Goal: Use online tool/utility: Utilize a website feature to perform a specific function

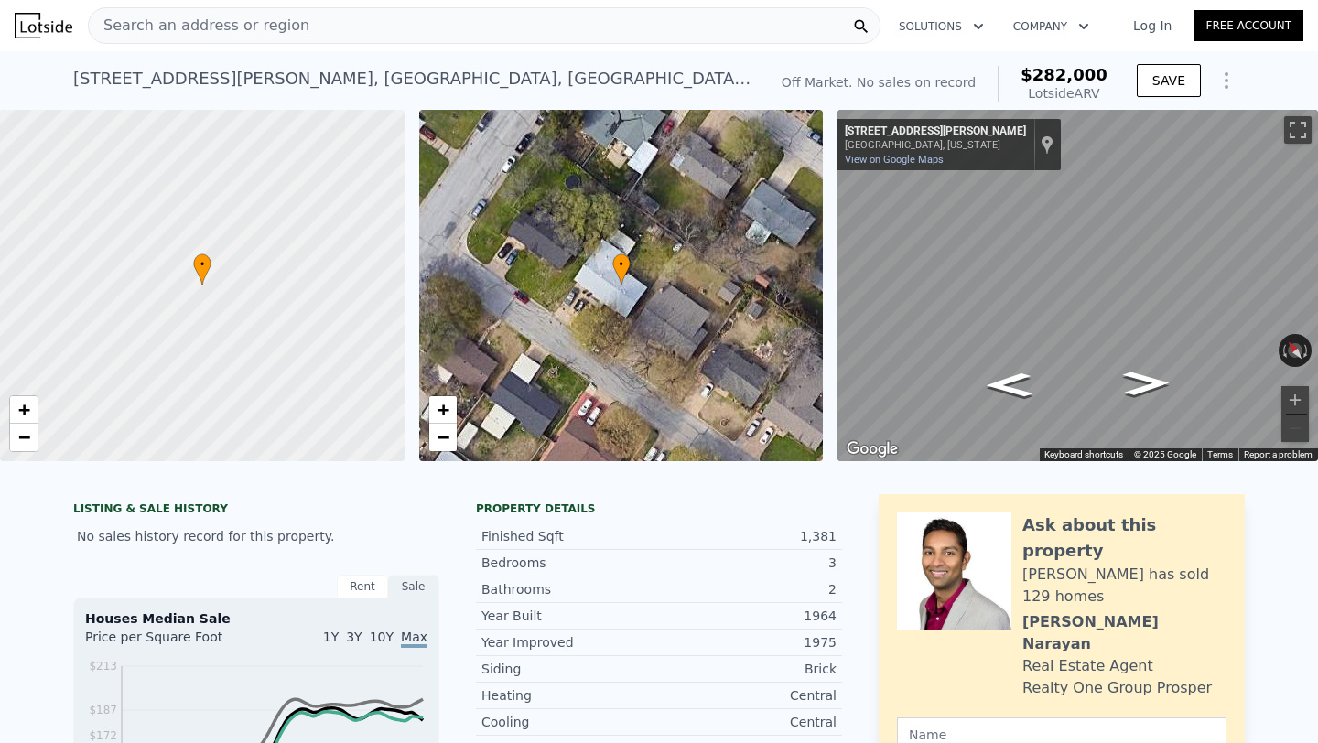
click at [613, 322] on div "• + −" at bounding box center [621, 285] width 405 height 351
click at [453, 406] on link "+" at bounding box center [442, 409] width 27 height 27
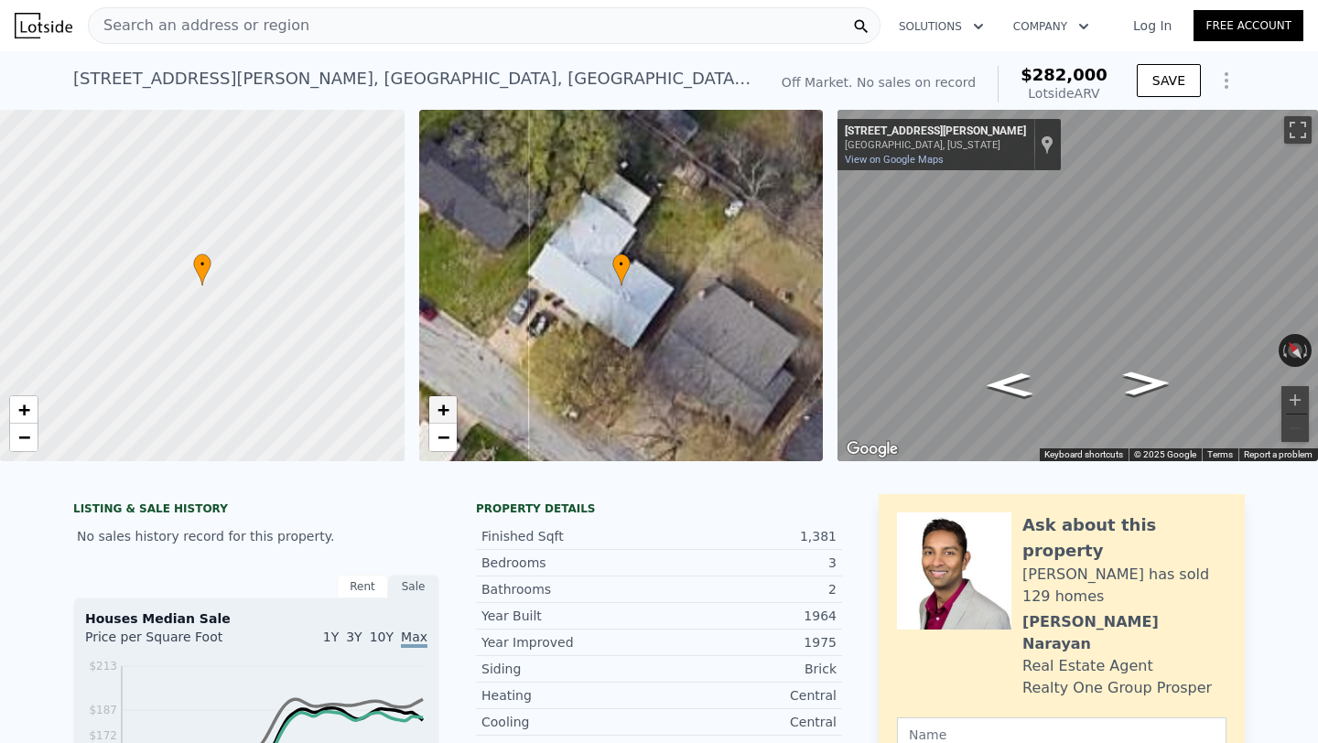
click at [453, 406] on link "+" at bounding box center [442, 409] width 27 height 27
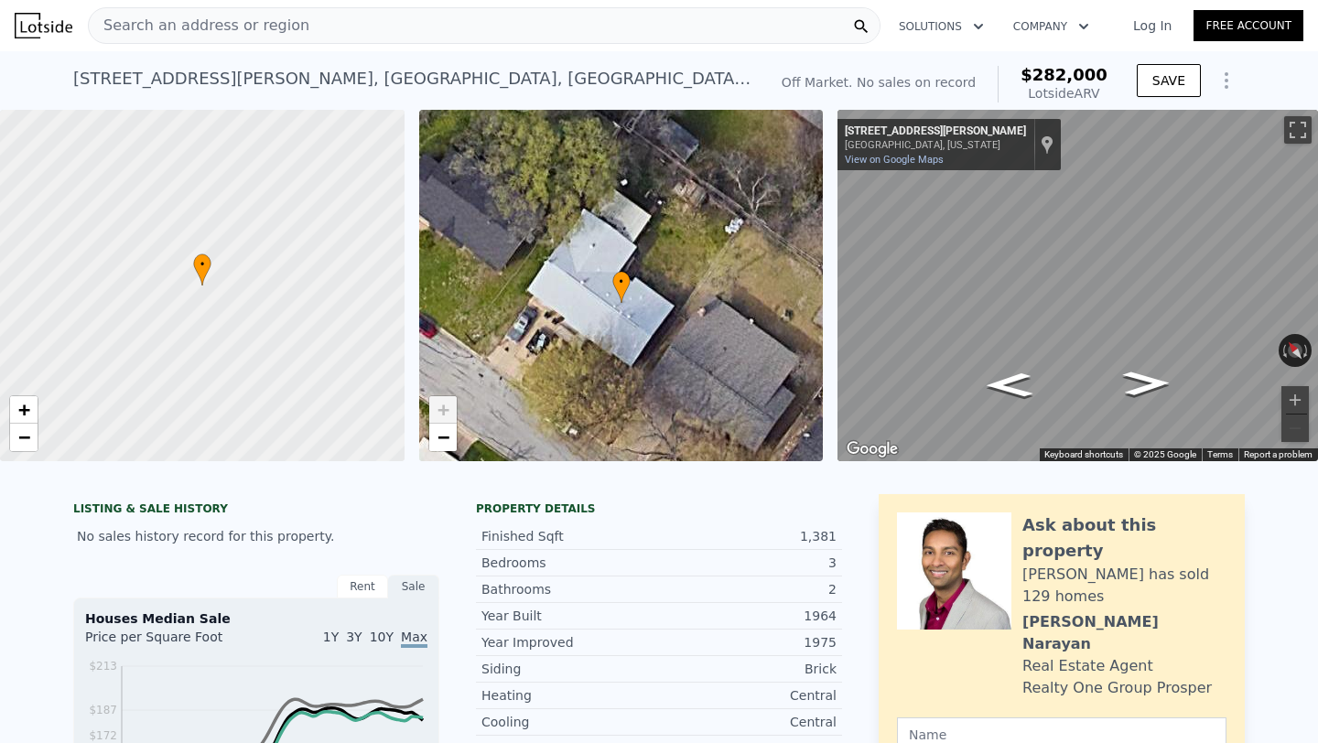
drag, startPoint x: 603, startPoint y: 220, endPoint x: 603, endPoint y: 336, distance: 116.3
click at [603, 336] on div "• + −" at bounding box center [621, 285] width 405 height 351
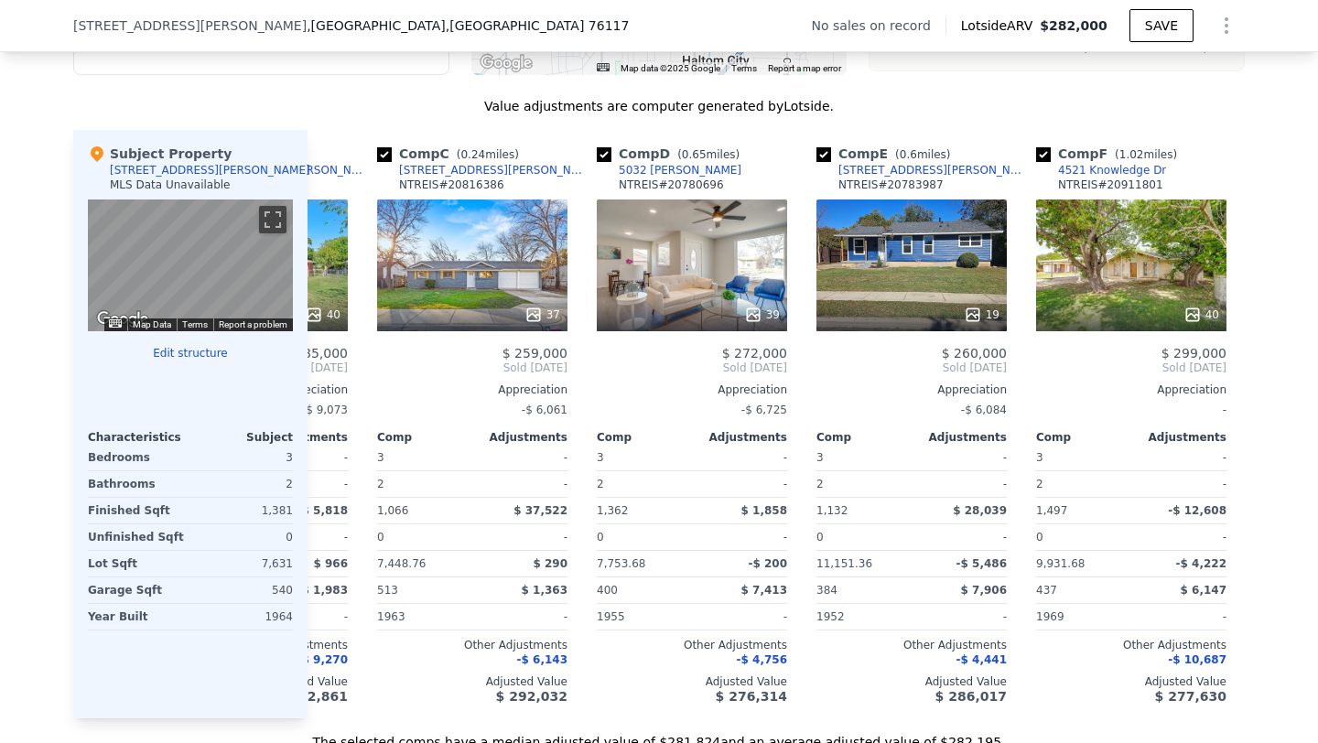
scroll to position [0, 394]
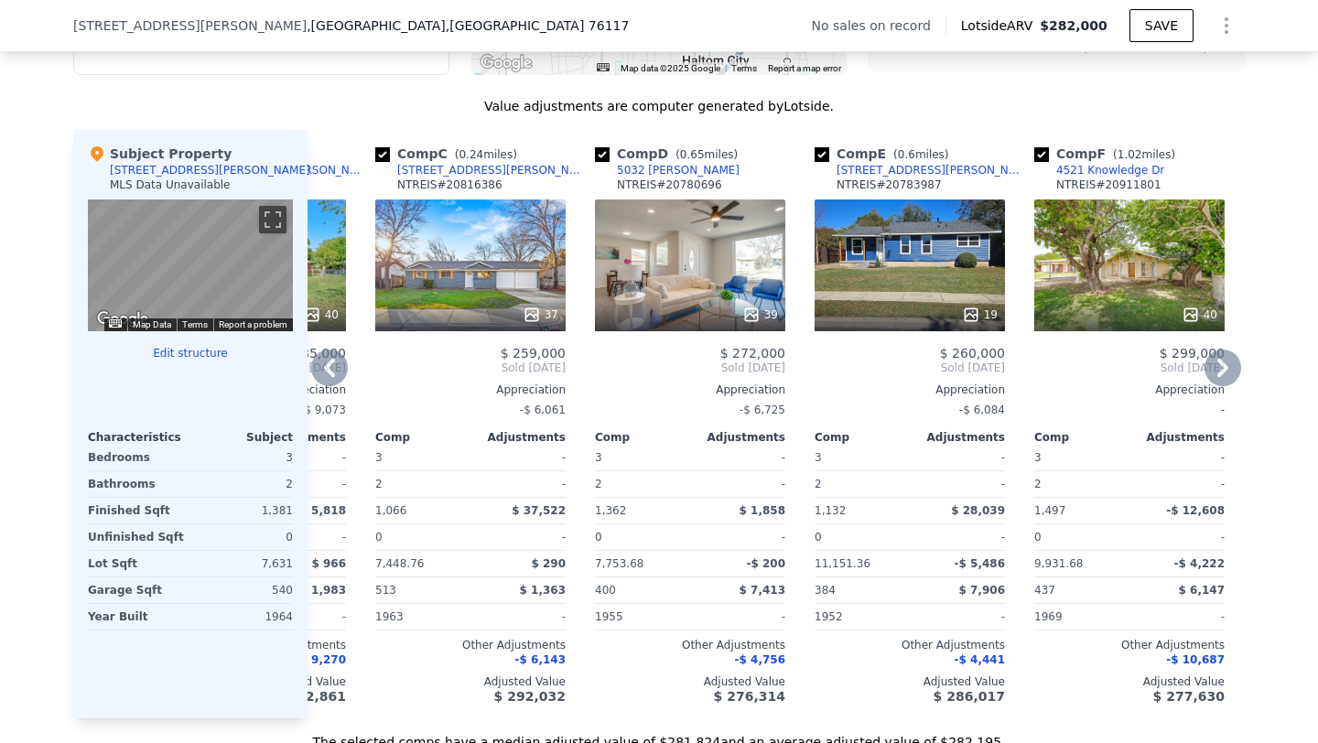
click at [785, 294] on div "Comp D ( 0.65 miles) 5032 [PERSON_NAME] NTREIS # 20780696 39 $ 272,000 Sold [DA…" at bounding box center [690, 424] width 205 height 589
click at [748, 313] on icon at bounding box center [751, 315] width 18 height 18
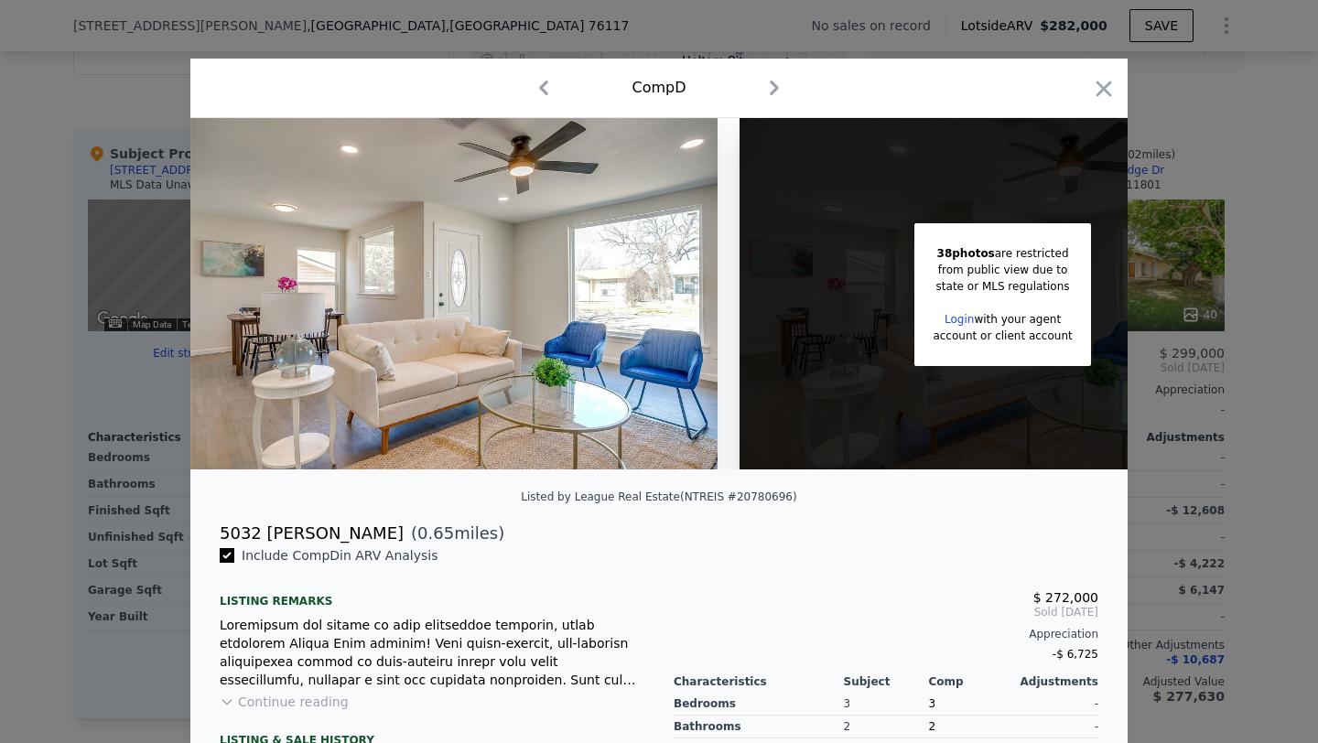
scroll to position [241, 0]
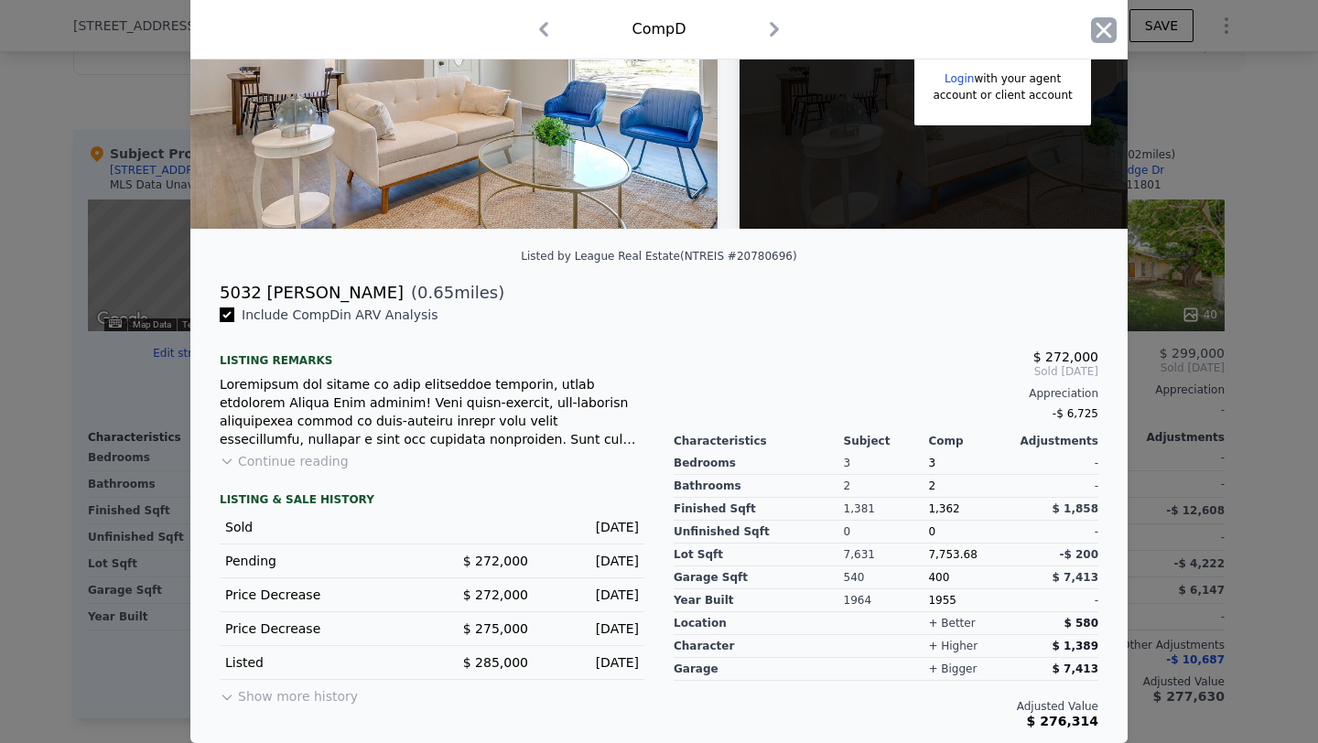
click at [1107, 40] on icon "button" at bounding box center [1104, 30] width 26 height 26
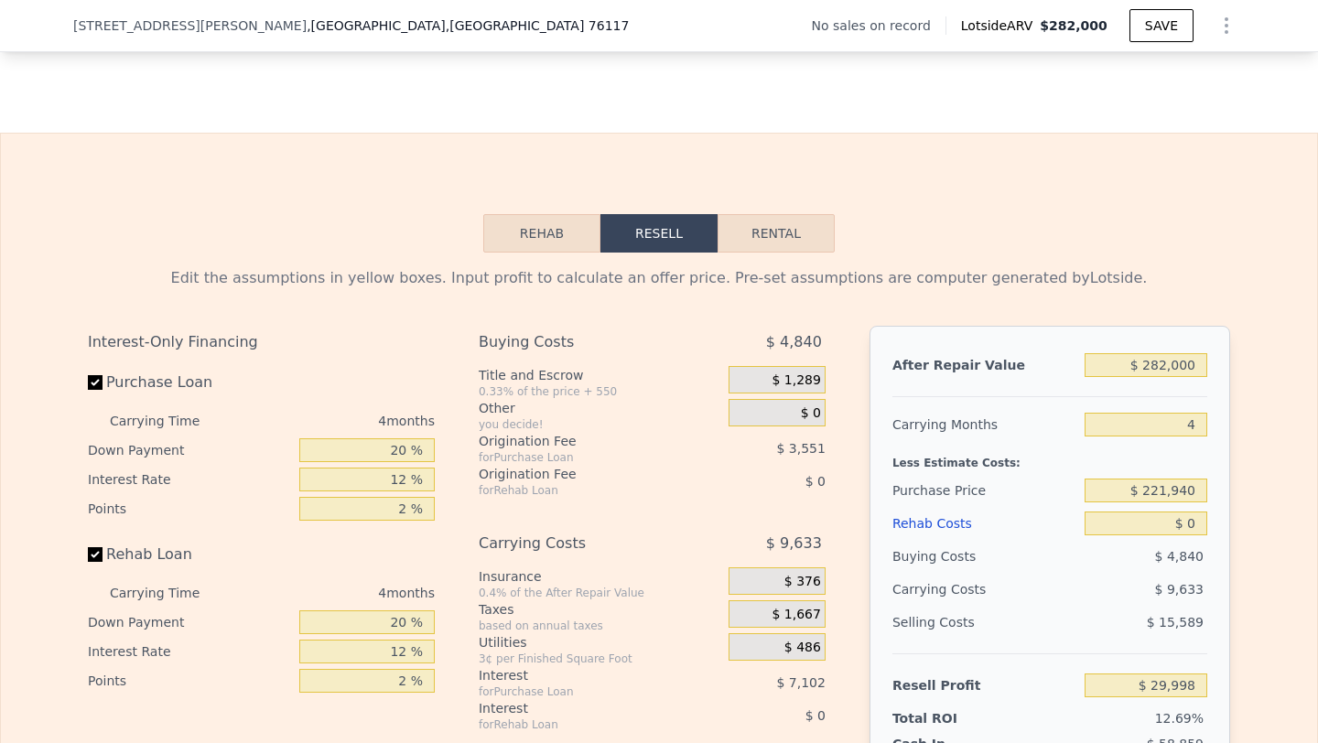
scroll to position [2384, 0]
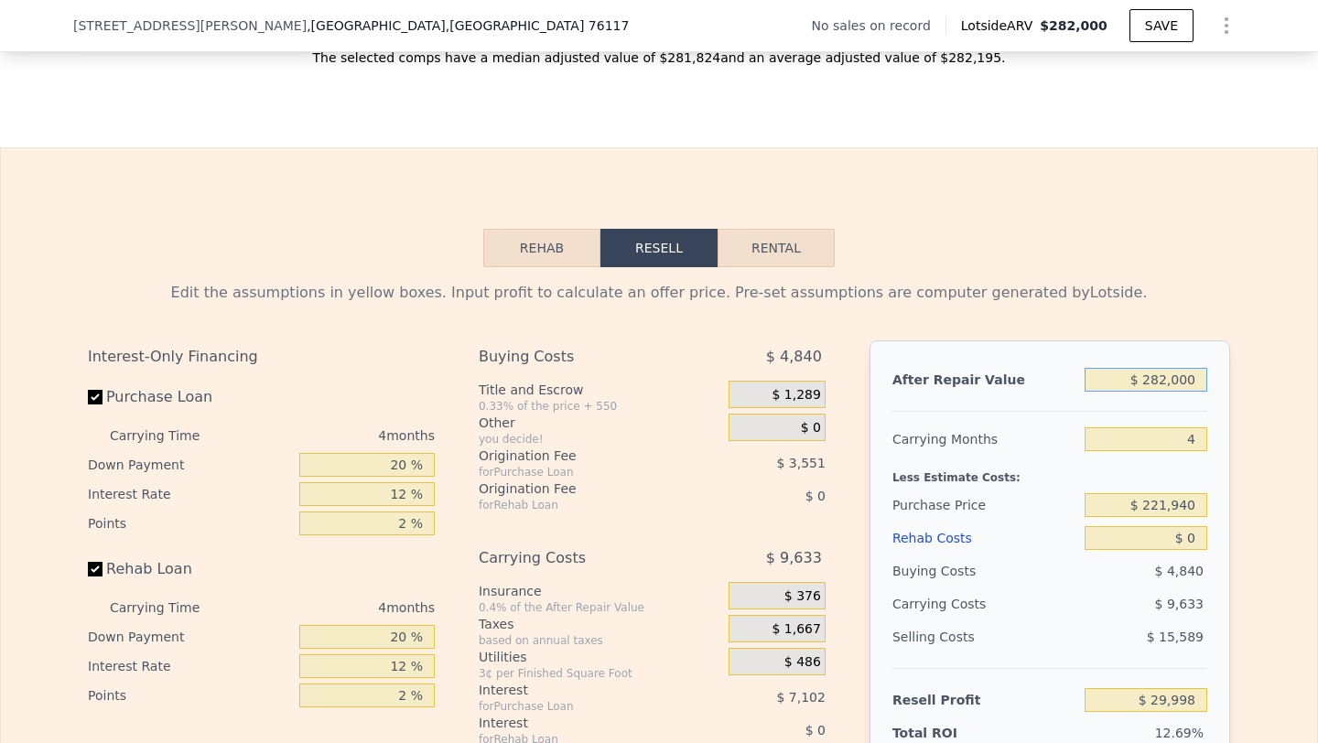
click at [1165, 383] on input "$ 282,000" at bounding box center [1146, 380] width 123 height 24
type input "$ 28,000"
type input "-$ 210,117"
type input "$ 2,000"
type input "-$ 234,697"
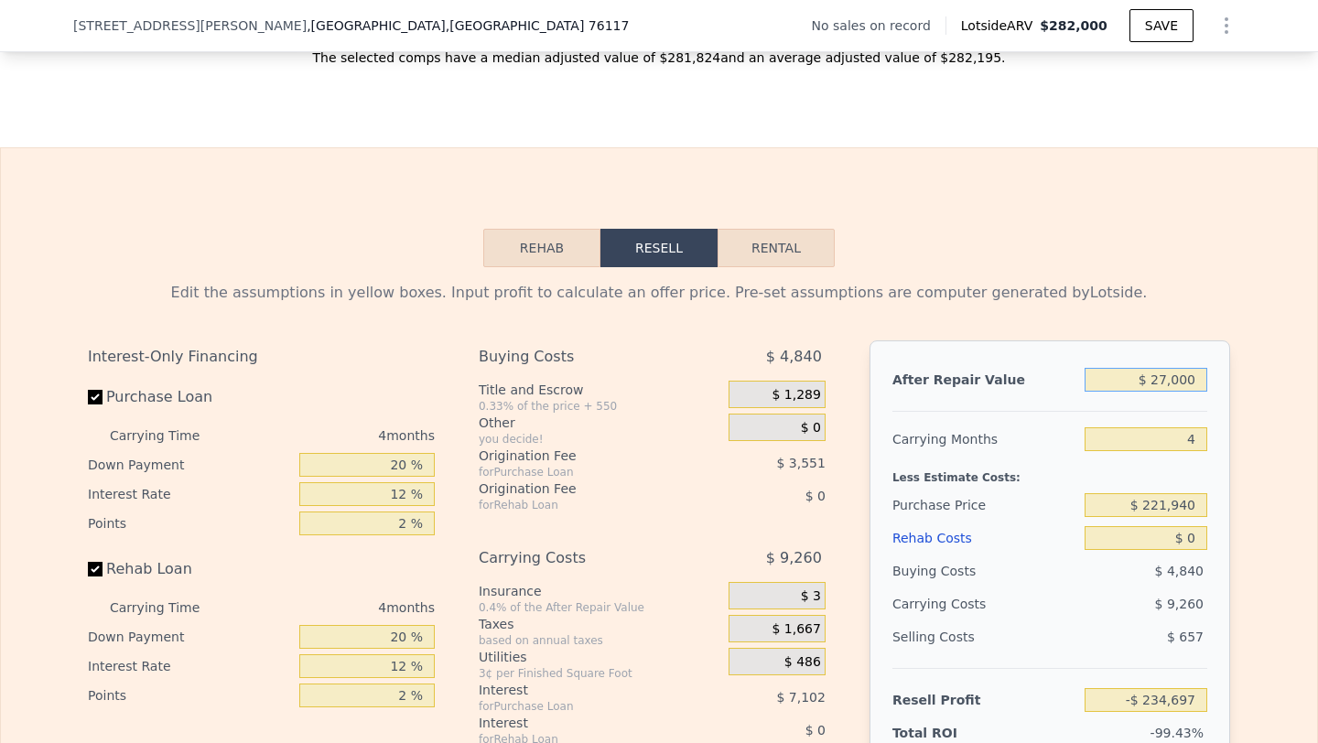
type input "$ 270,000"
type input "$ 18,654"
type input "$ 270,000"
click at [1049, 452] on div "Carrying Months" at bounding box center [984, 439] width 185 height 33
click at [1207, 440] on div "After Repair Value $ 270,000 Carrying Months 4 Less Estimate Costs: Purchase Pr…" at bounding box center [1050, 595] width 361 height 509
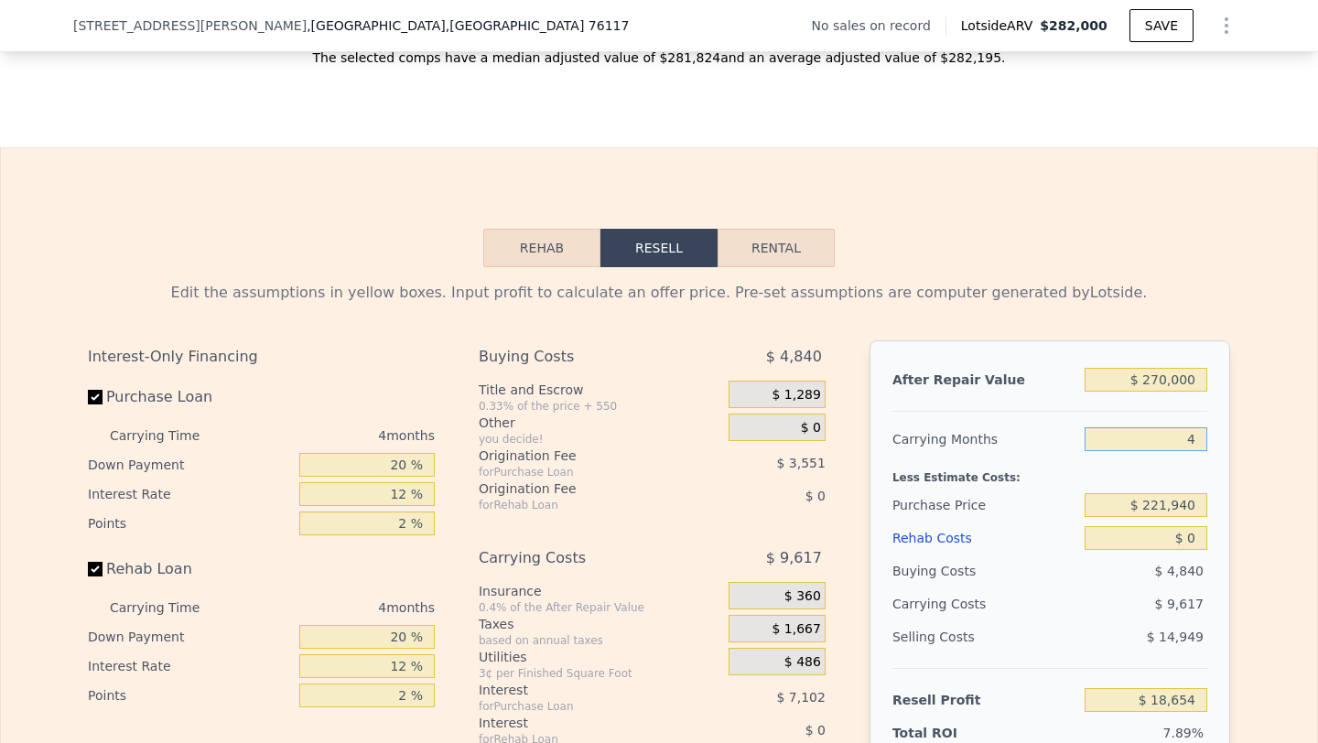
click at [1206, 440] on input "4" at bounding box center [1146, 439] width 123 height 24
type input "6"
type input "$ 13,845"
type input "6"
click at [1053, 489] on div "Purchase Price" at bounding box center [984, 505] width 185 height 33
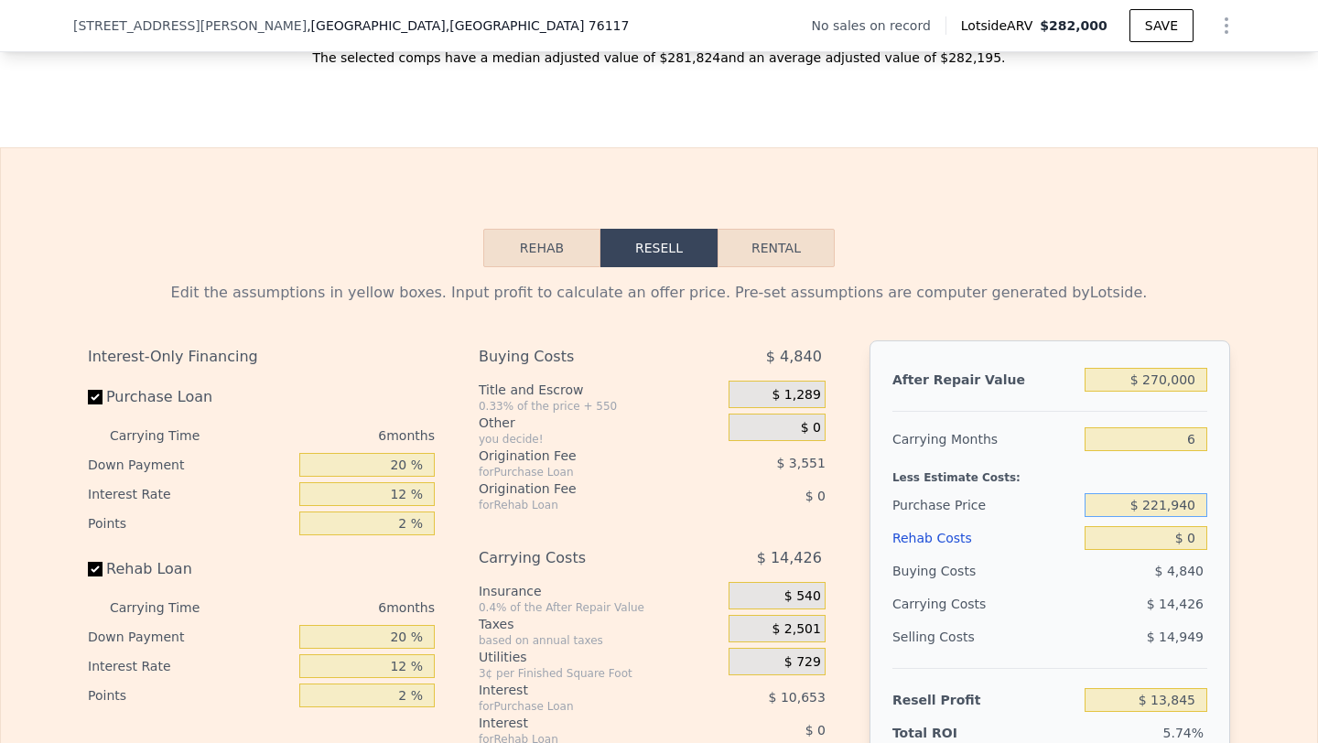
click at [1163, 506] on input "$ 221,940" at bounding box center [1146, 505] width 123 height 24
click at [1175, 701] on input "$ 13,845" at bounding box center [1146, 700] width 123 height 24
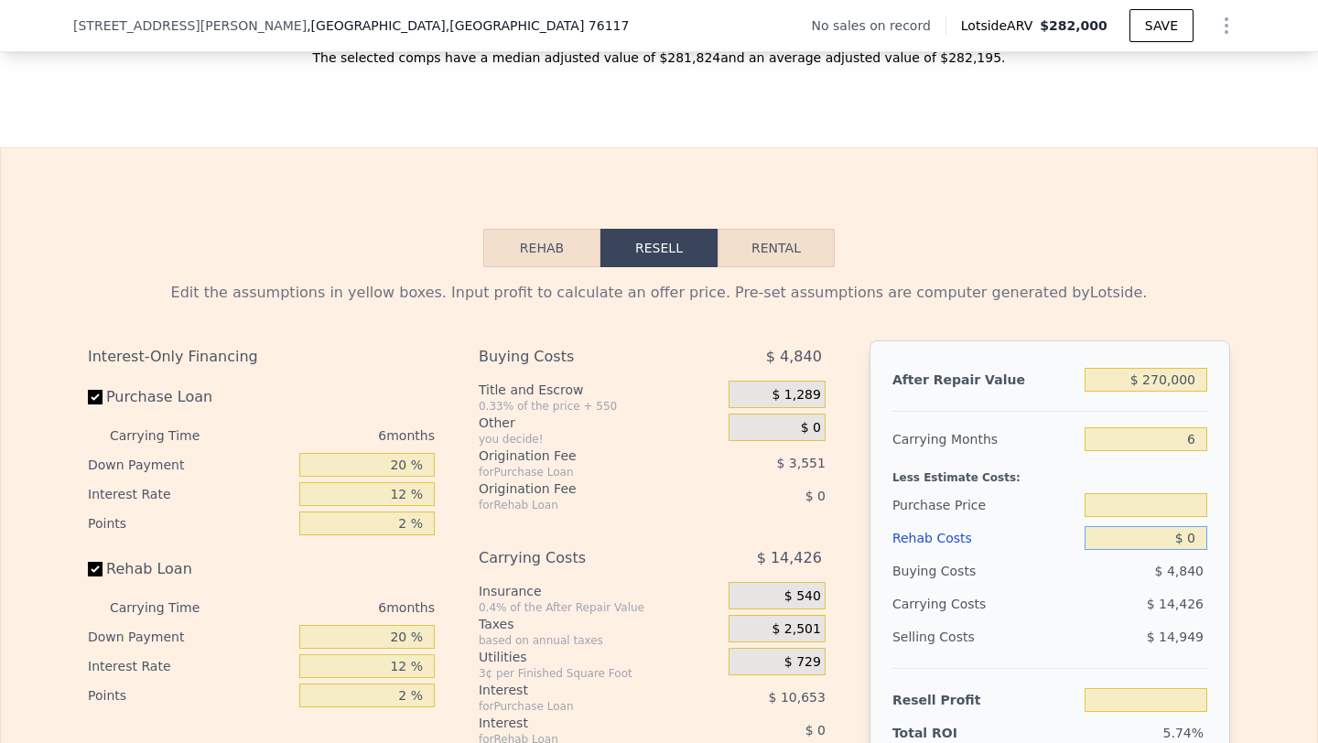
click at [1197, 535] on input "$ 0" at bounding box center [1146, 538] width 123 height 24
type input "$ 4"
type input "$ 221,940"
type input "$ 13,841"
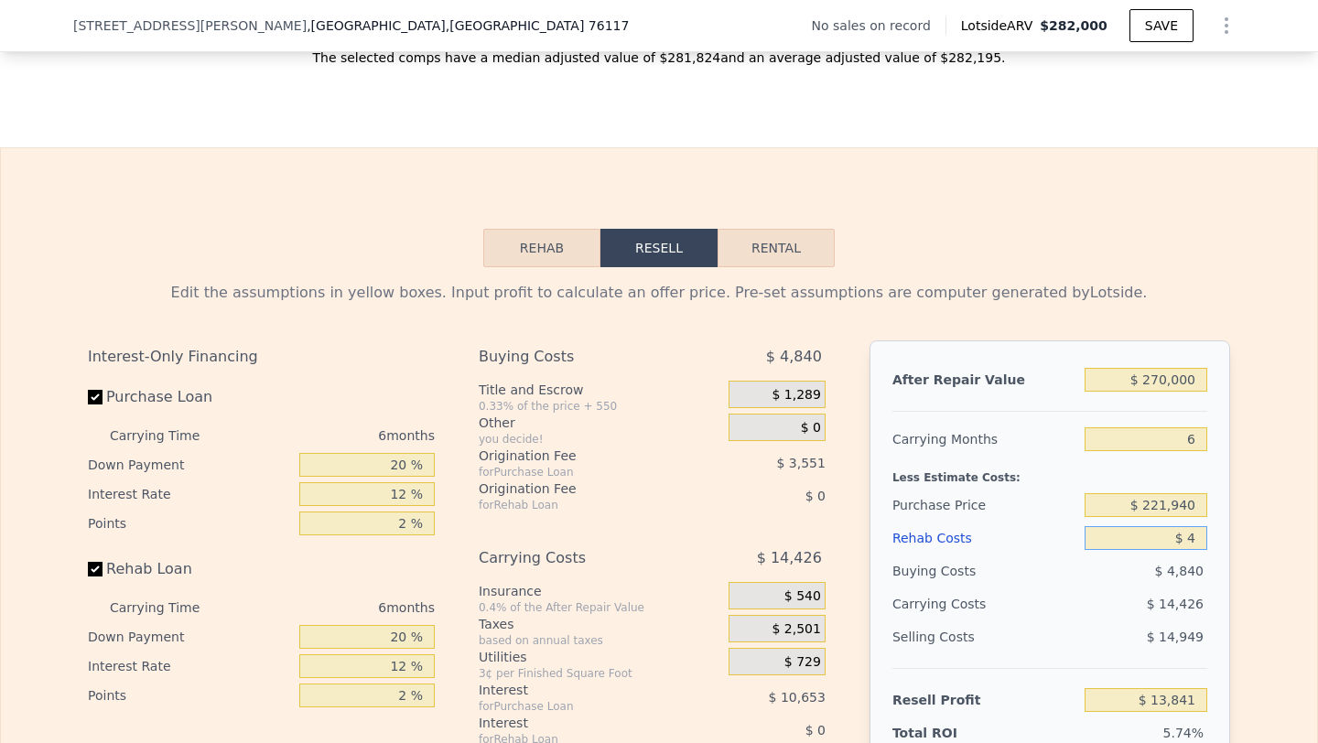
type input "$ 40"
type input "$ 13,804"
type input "$ 400"
type input "$ 13,421"
type input "$ 4,000"
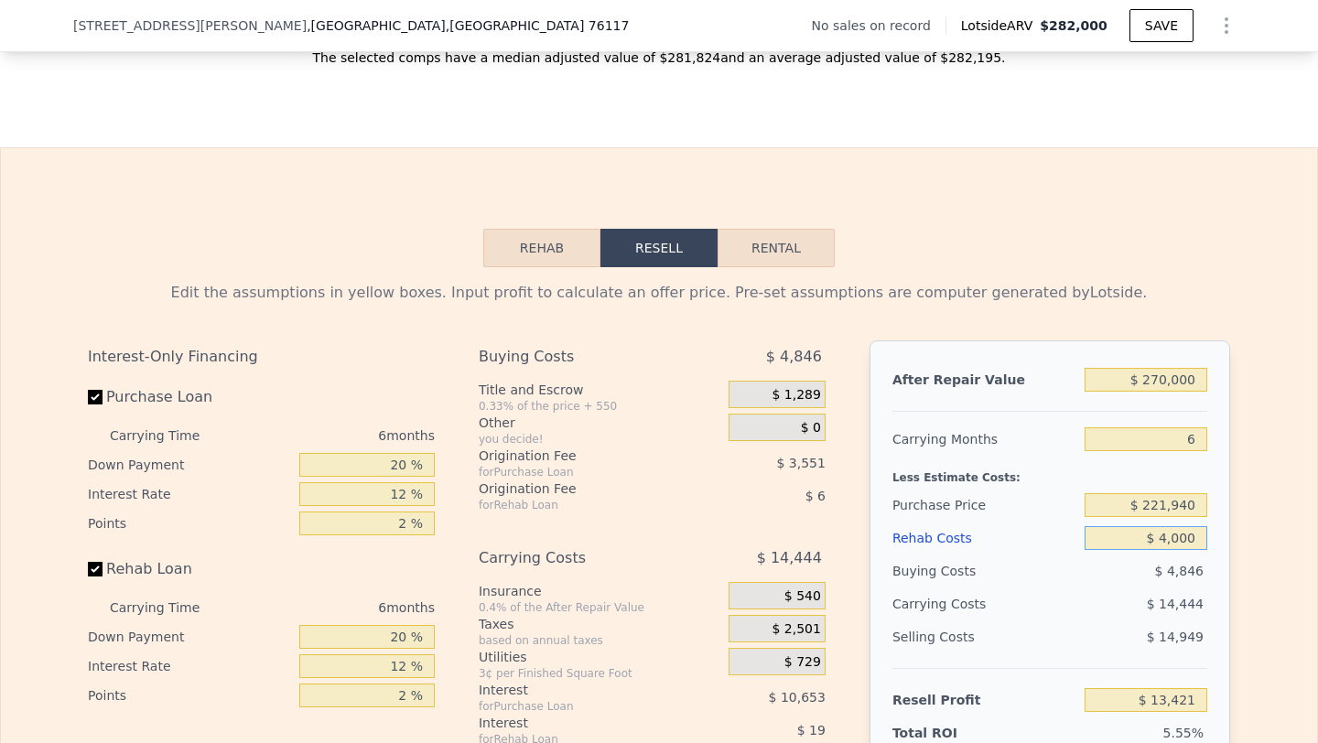
type input "$ 9,589"
type input "$ 40,000"
type input "-$ 28,715"
type input "$ 4,000"
type input "$ 9,589"
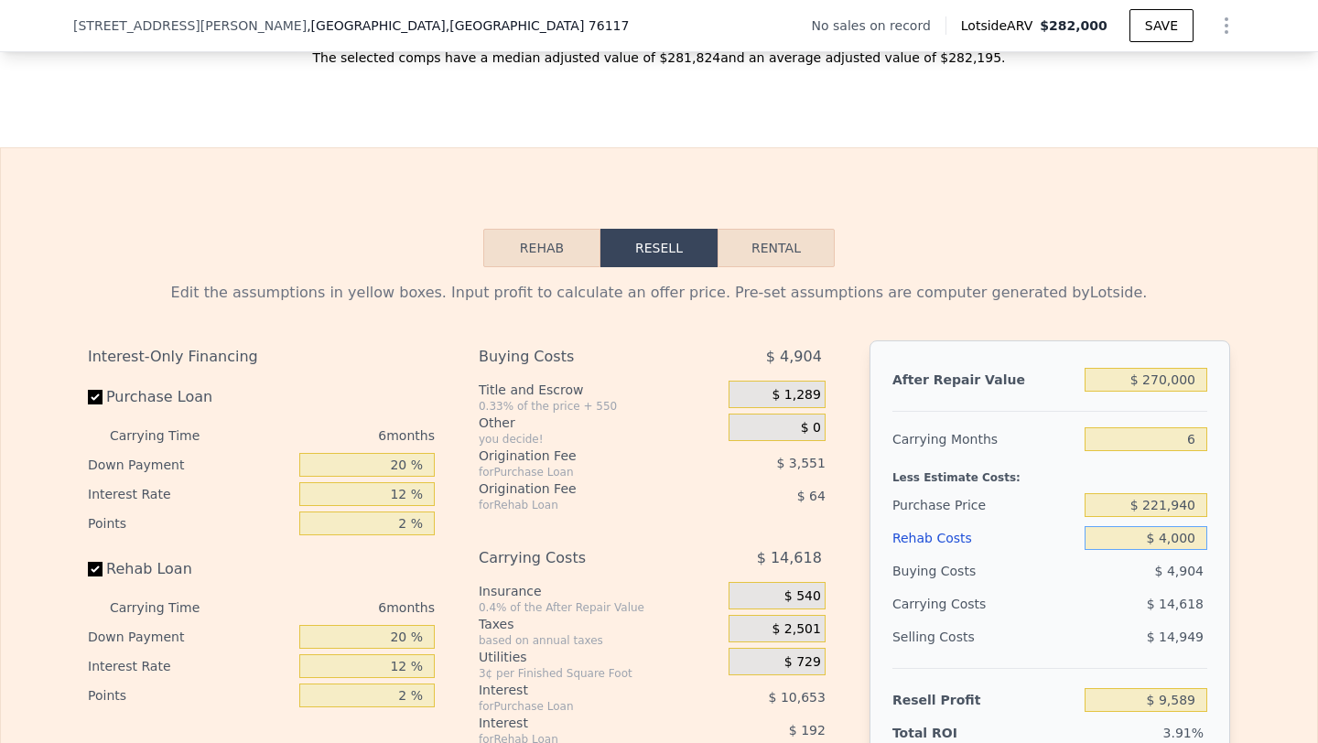
type input "$ 400"
type input "$ 13,421"
type input "$ 40"
type input "$ 13,804"
type input "$ 4"
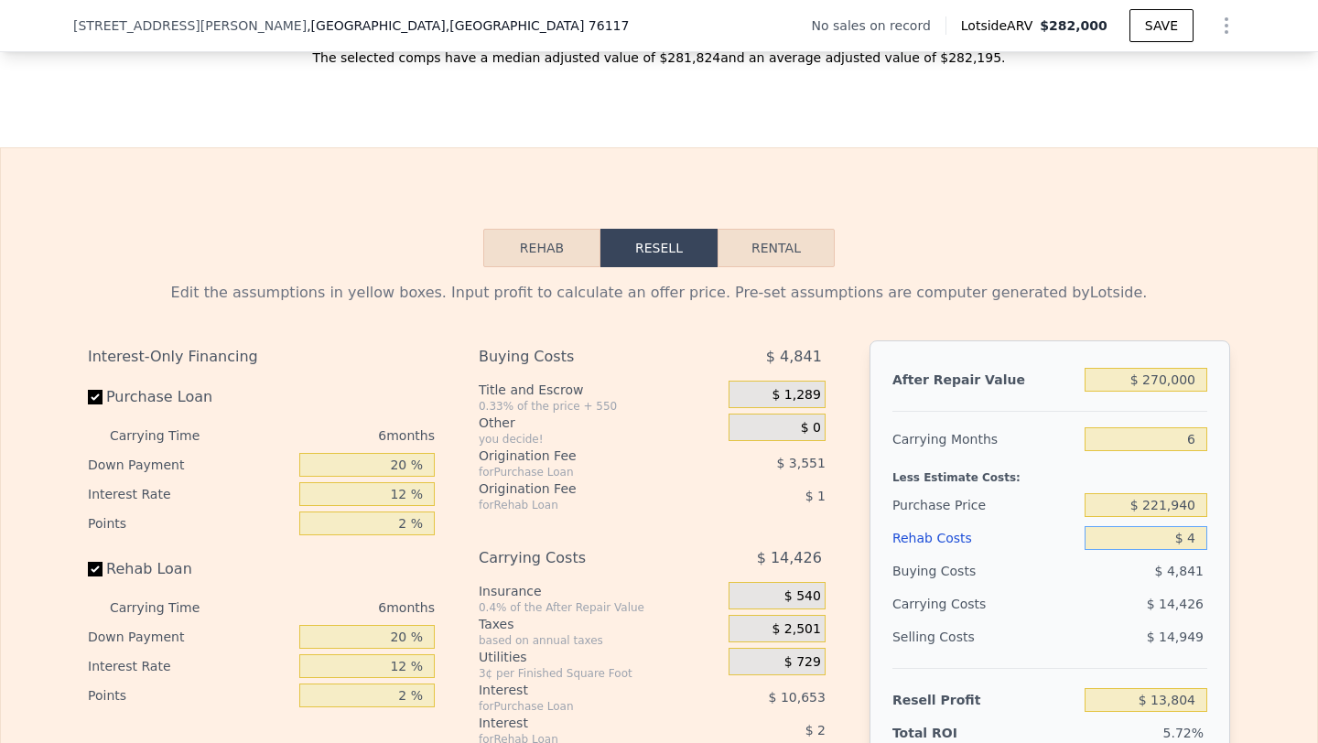
type input "$ 13,841"
type input "$ 30"
type input "$ 13,815"
type input "$ 300"
type input "$ 13,528"
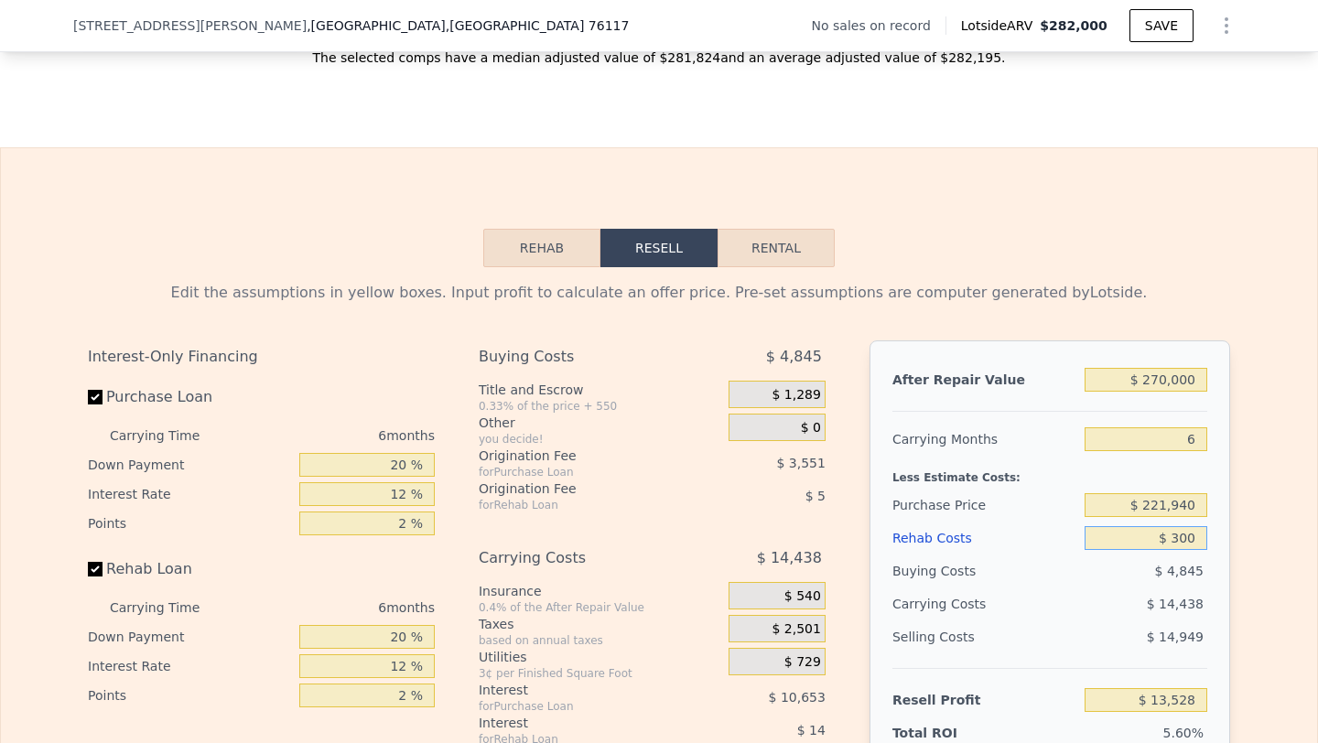
type input "$ 3,000"
type input "$ 10,653"
type input "$ 30,000"
type input "-$ 18,075"
type input "$ 30,000"
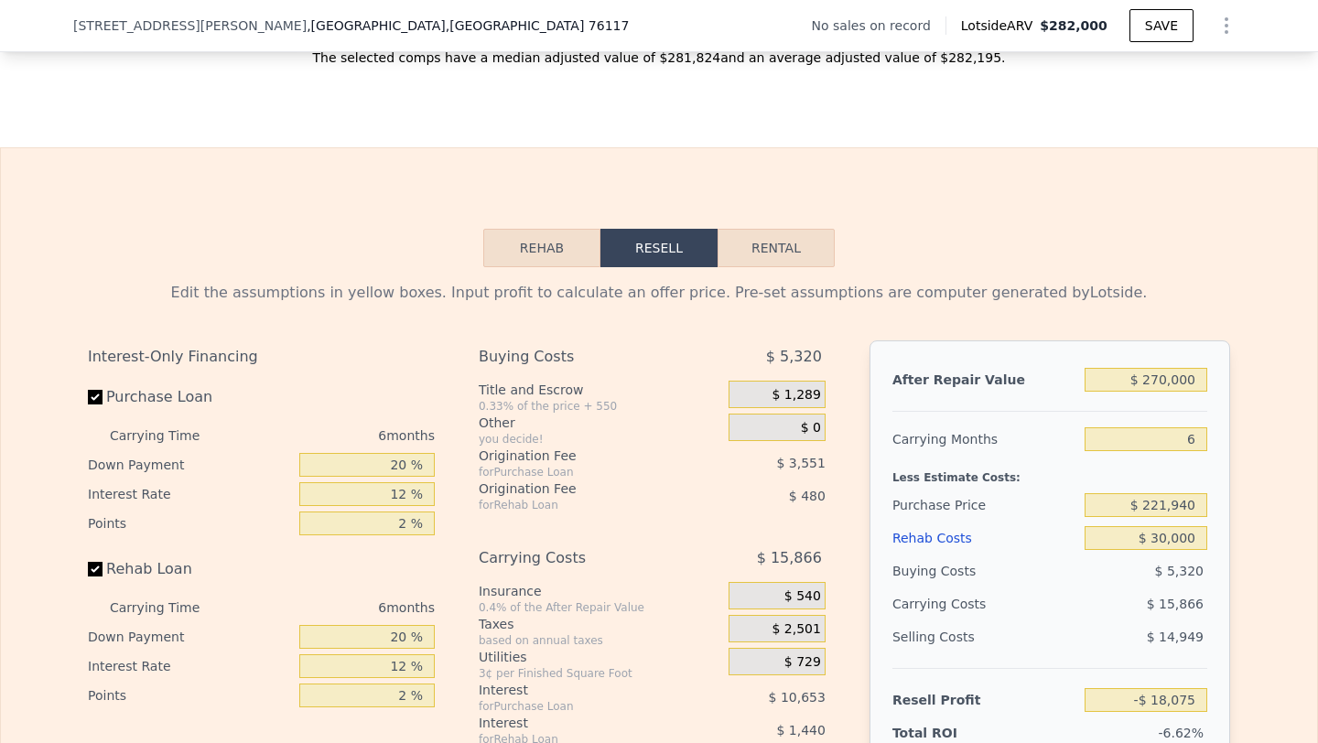
click at [1034, 589] on div "$ 15,866" at bounding box center [1110, 604] width 193 height 33
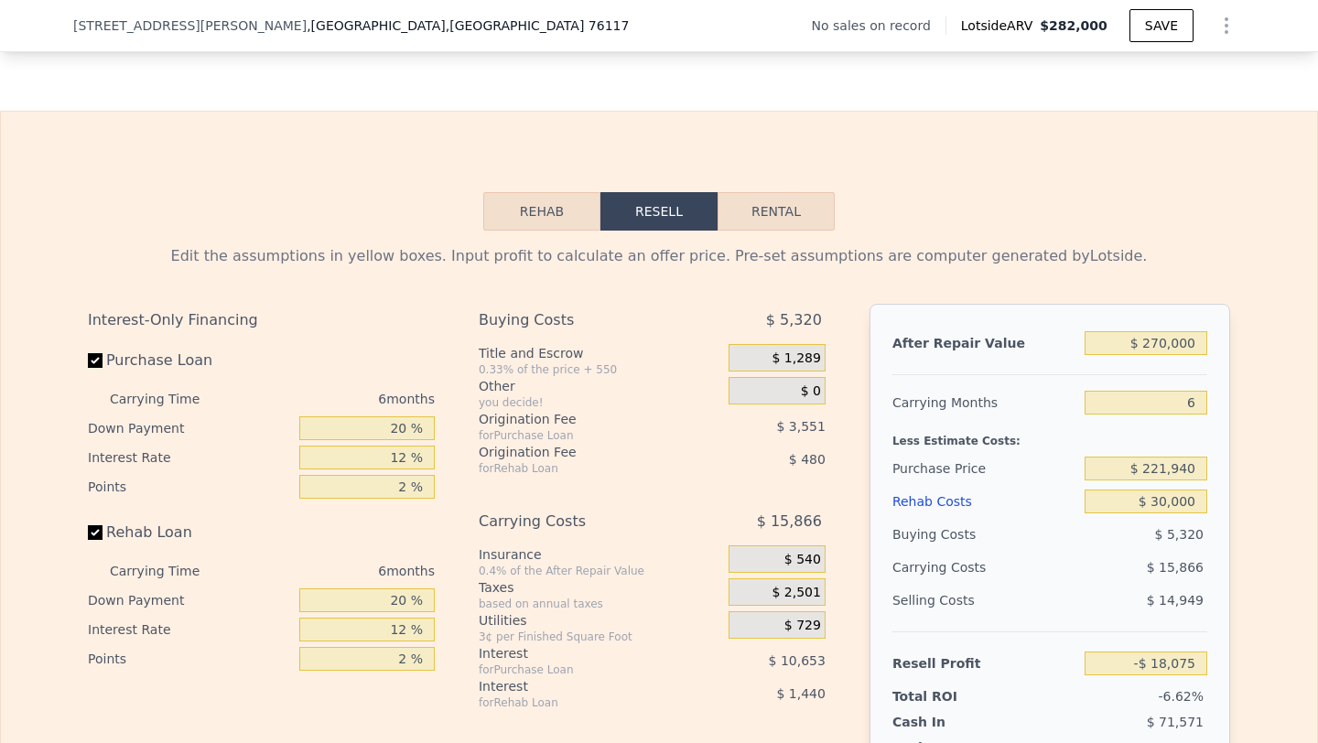
scroll to position [2421, 0]
click at [1167, 660] on input "-$ 18,075" at bounding box center [1146, 663] width 123 height 24
type input "$ 3"
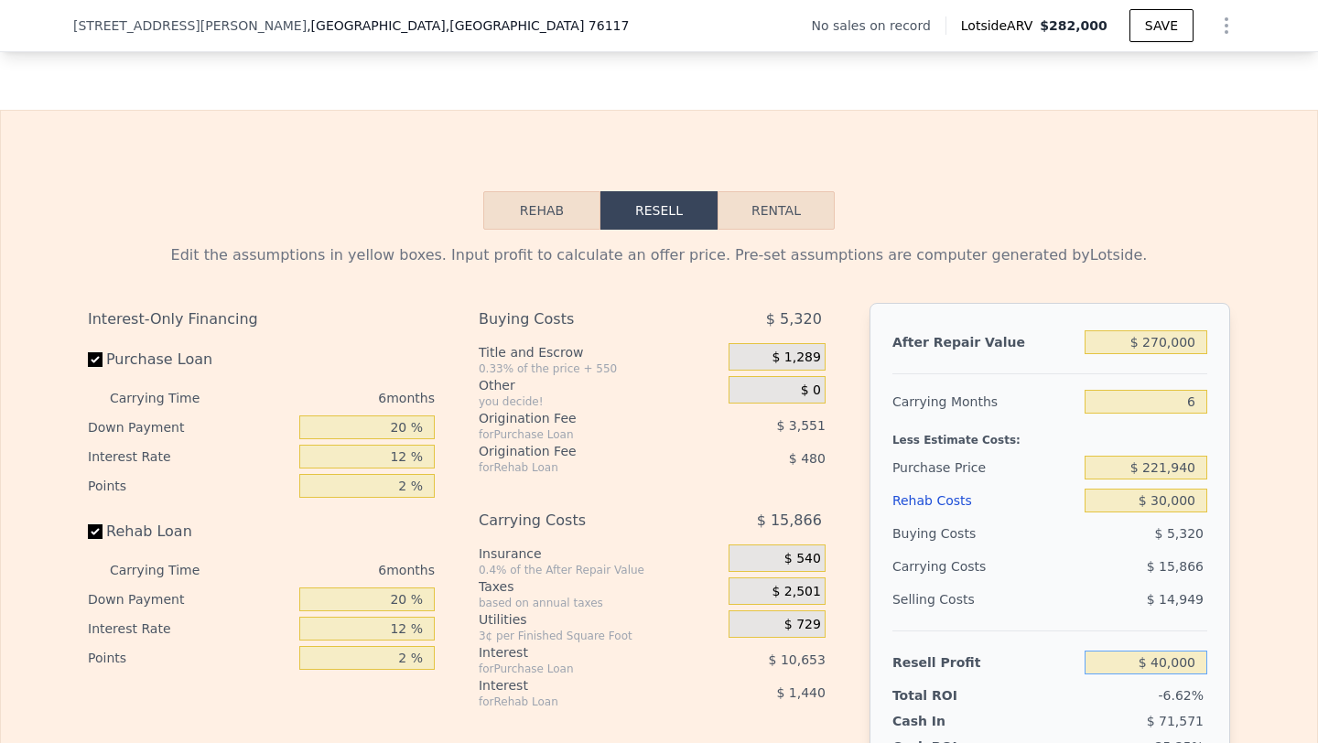
type input "$ 40,000"
type input "$ 167,532"
click at [1069, 610] on div "Selling Costs" at bounding box center [984, 599] width 185 height 33
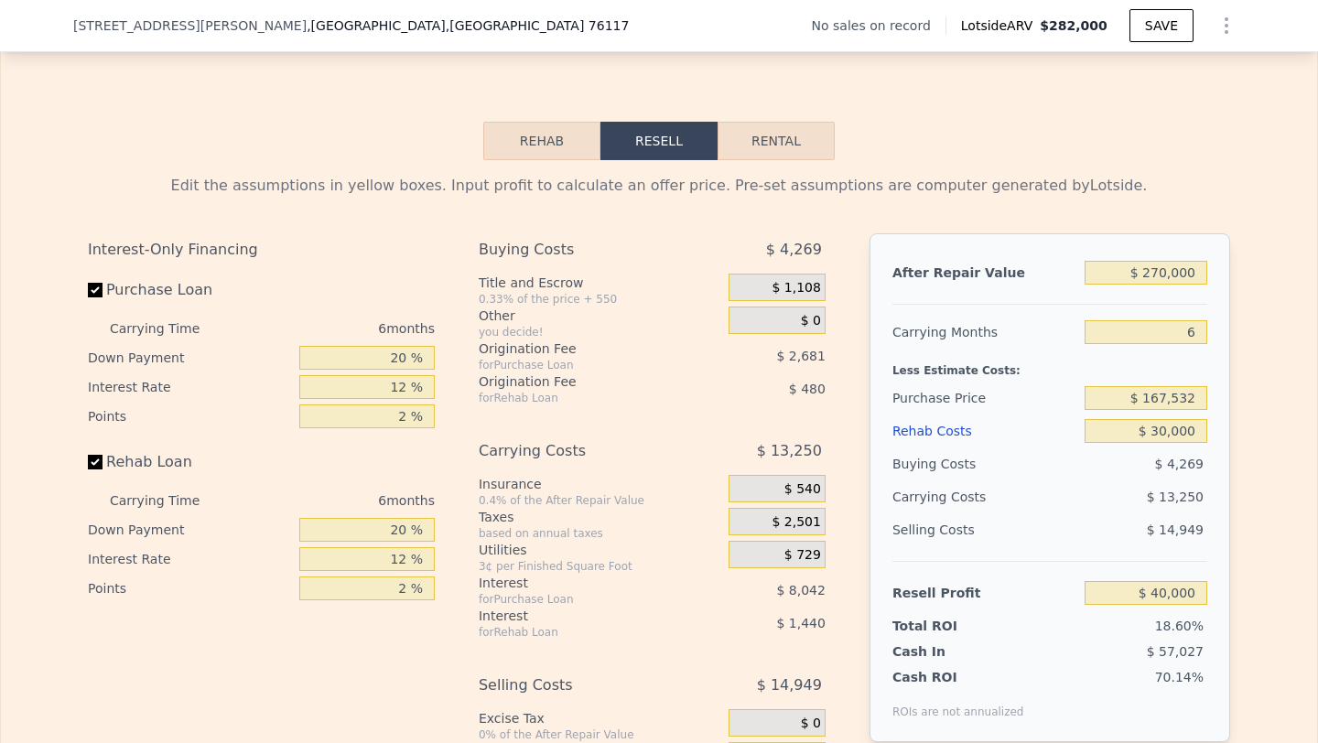
scroll to position [2487, 0]
